Goal: Find specific page/section: Find specific page/section

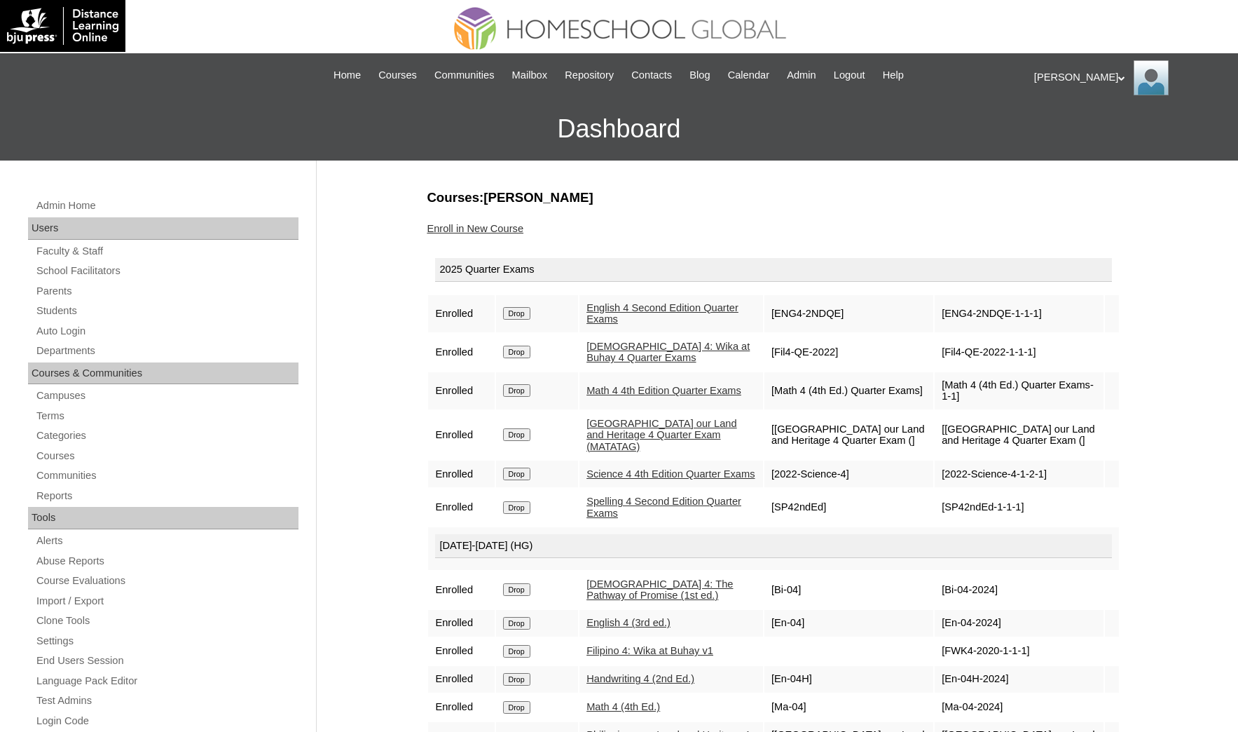
scroll to position [210, 0]
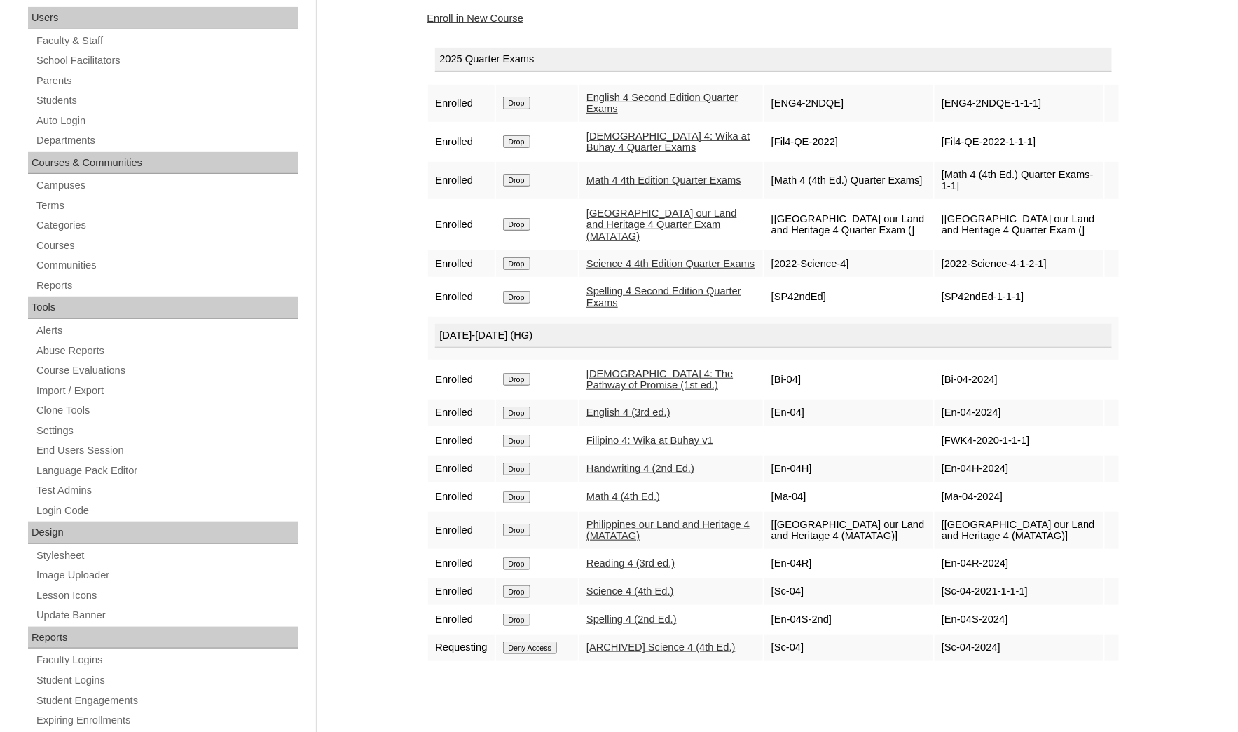
click at [381, 94] on div "Admin Home Users Faculty & Staff School Facilitators Parents Students Auto Logi…" at bounding box center [619, 433] width 1238 height 966
click at [56, 96] on link "Students" at bounding box center [166, 101] width 263 height 18
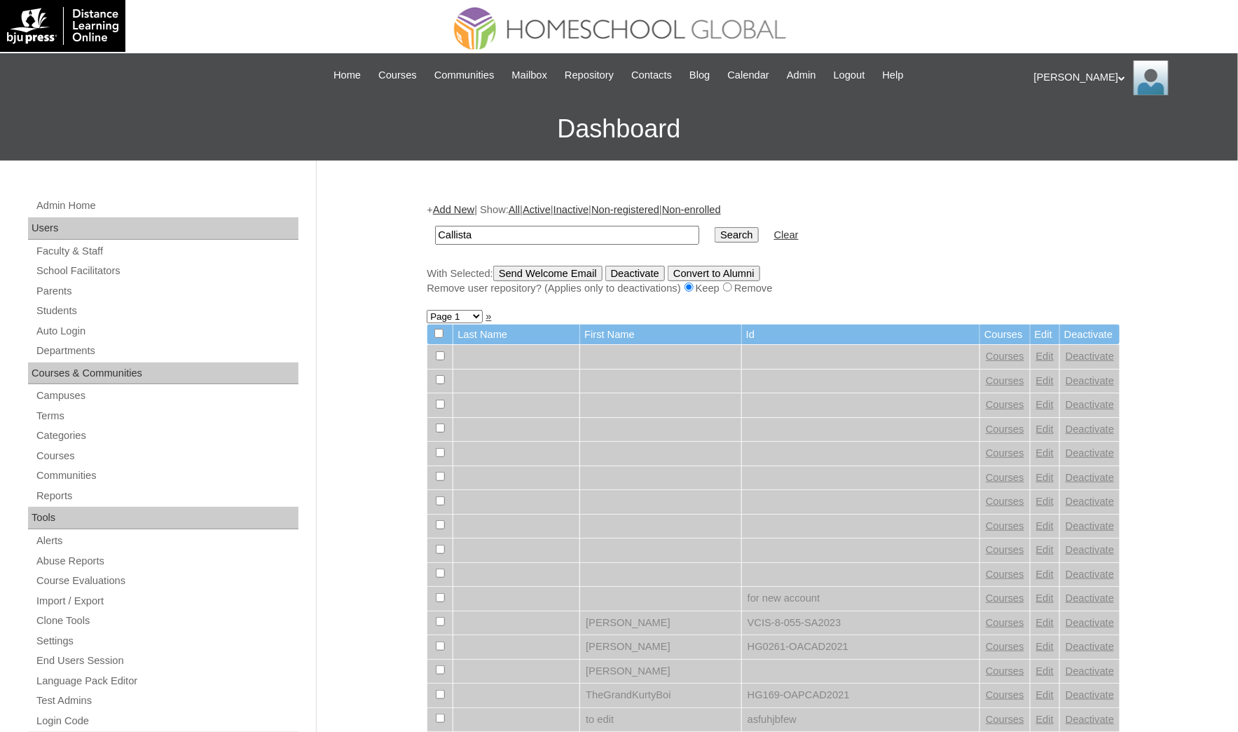
type input "Callista"
click at [715, 227] on input "Search" at bounding box center [736, 234] width 43 height 15
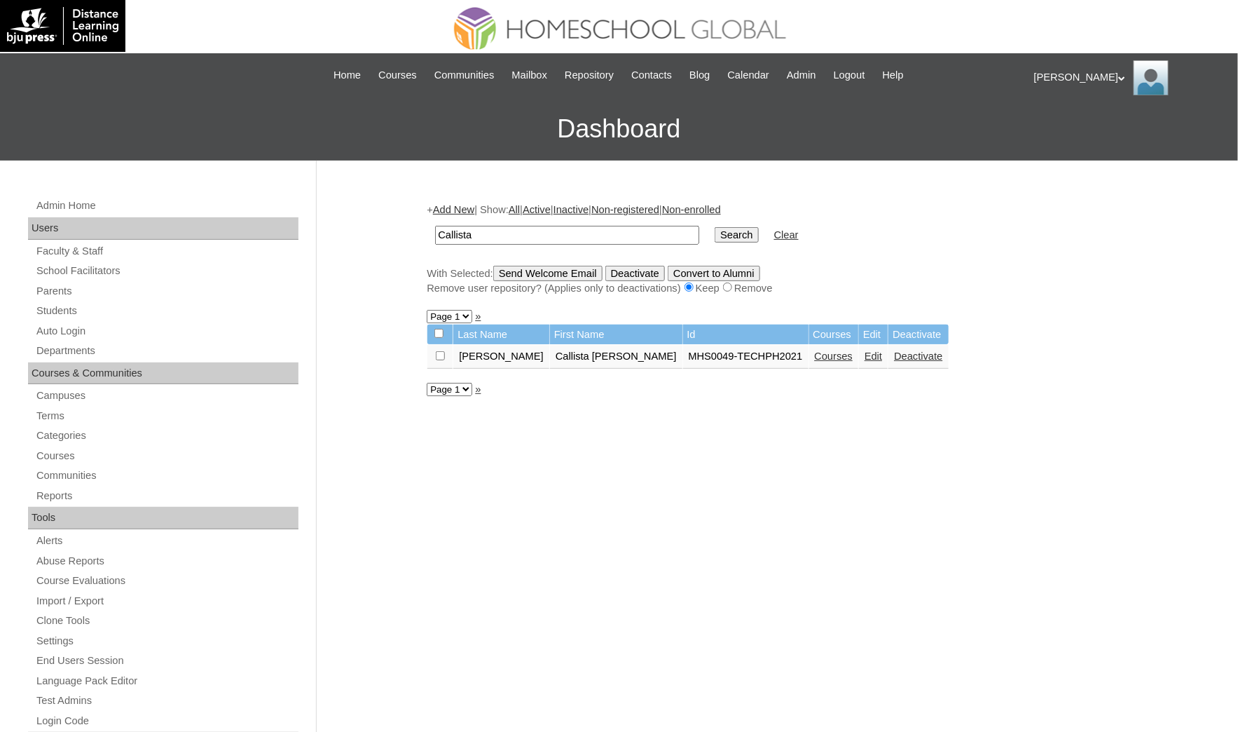
click at [494, 242] on td "Callista" at bounding box center [567, 235] width 278 height 33
click at [491, 233] on input "Callista" at bounding box center [567, 235] width 264 height 19
type input "Callista"
click at [715, 227] on input "Search" at bounding box center [736, 234] width 43 height 15
